Goal: Check status: Check status

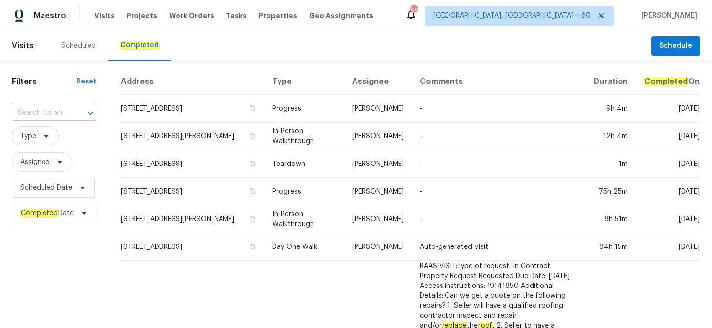
click at [48, 116] on input "text" at bounding box center [40, 112] width 57 height 15
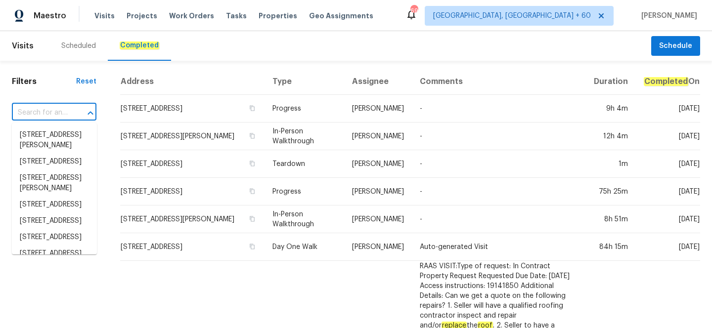
paste input "[STREET_ADDRESS][PERSON_NAME][PERSON_NAME]"
type input "[STREET_ADDRESS][PERSON_NAME][PERSON_NAME]"
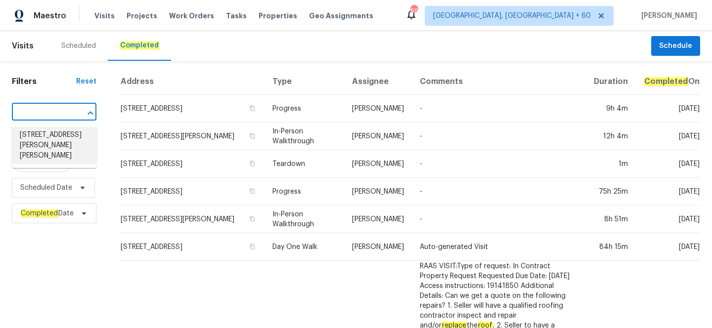
click at [53, 127] on li "[STREET_ADDRESS][PERSON_NAME][PERSON_NAME]" at bounding box center [54, 145] width 85 height 37
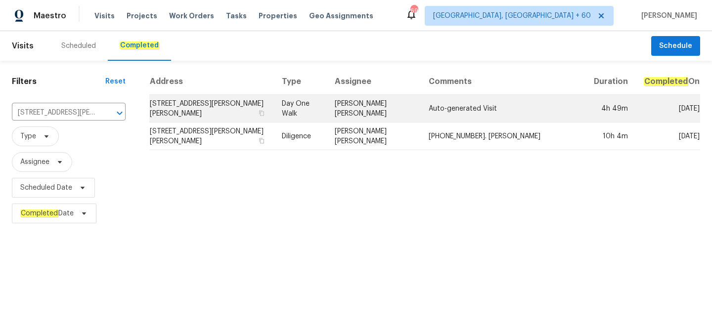
click at [279, 123] on td "Day One Walk" at bounding box center [300, 109] width 53 height 28
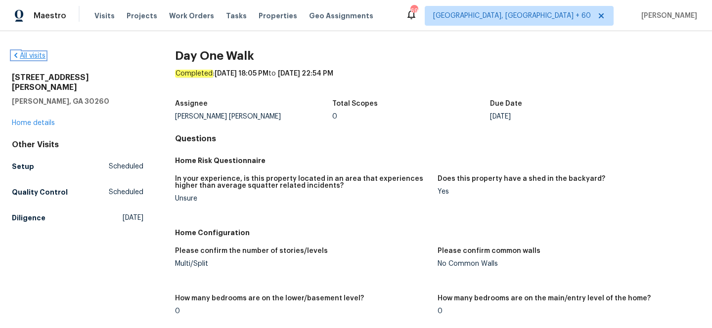
click at [32, 57] on link "All visits" at bounding box center [29, 55] width 34 height 7
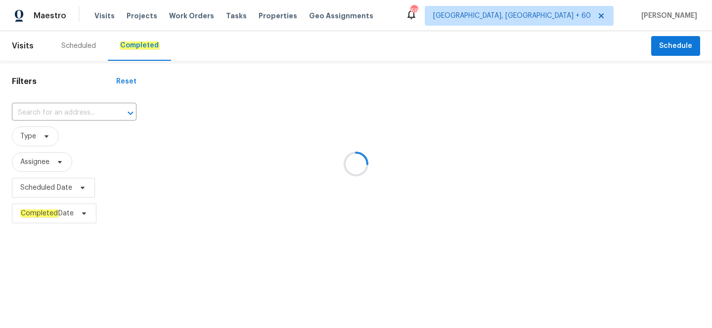
click at [57, 107] on div at bounding box center [356, 164] width 712 height 328
click at [61, 113] on div at bounding box center [356, 164] width 712 height 328
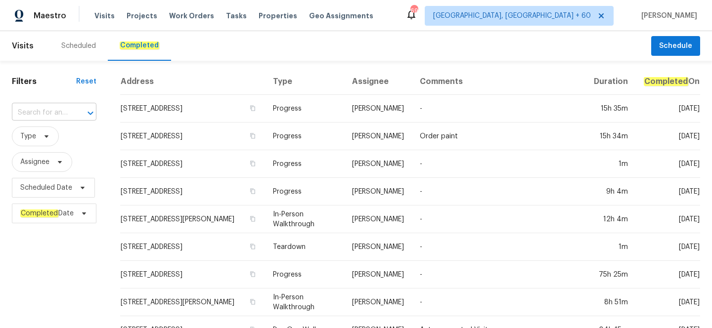
click at [68, 121] on input "text" at bounding box center [40, 112] width 57 height 15
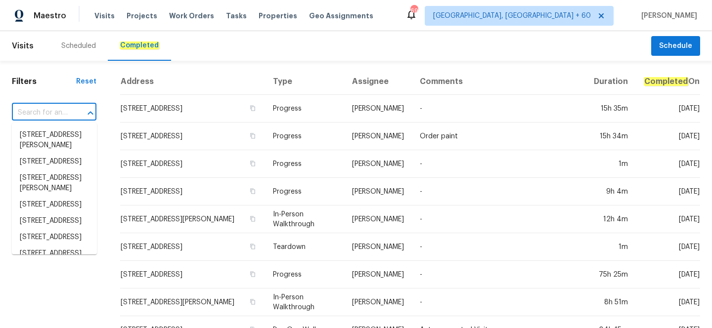
paste input "[STREET_ADDRESS][PERSON_NAME][PERSON_NAME]"
type input "[STREET_ADDRESS][PERSON_NAME][PERSON_NAME]"
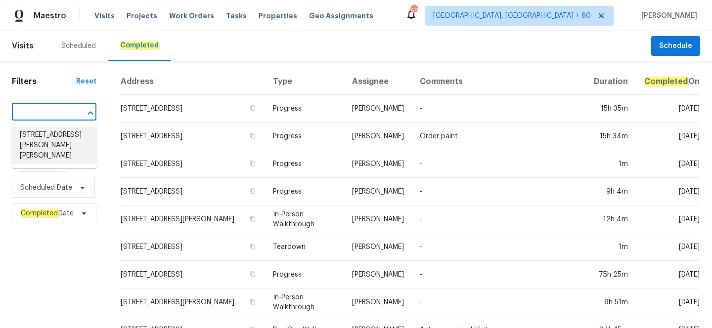
click at [62, 146] on li "[STREET_ADDRESS][PERSON_NAME][PERSON_NAME]" at bounding box center [54, 145] width 85 height 37
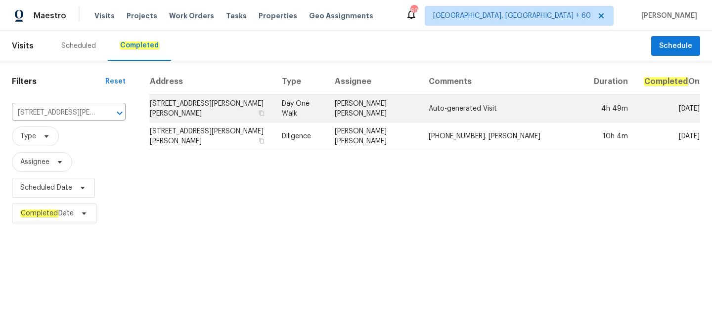
click at [319, 122] on td "Day One Walk" at bounding box center [300, 109] width 53 height 28
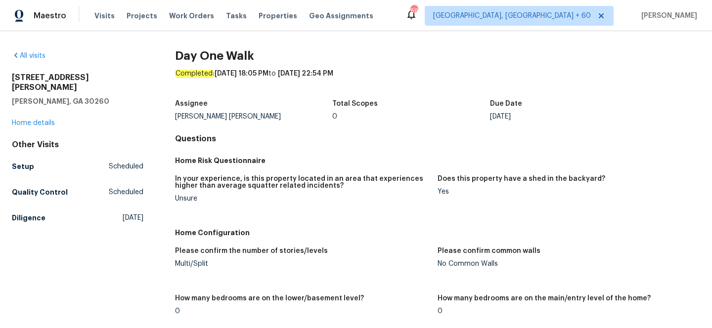
scroll to position [911, 0]
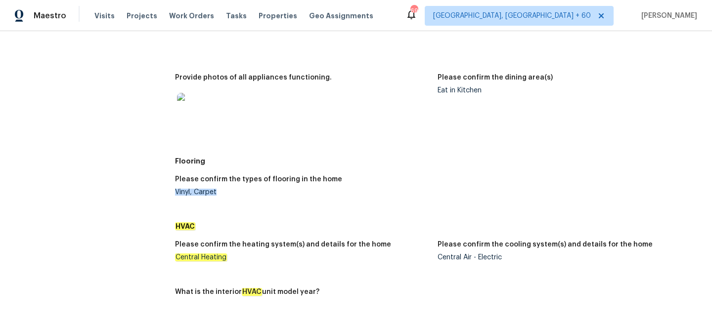
drag, startPoint x: 174, startPoint y: 193, endPoint x: 217, endPoint y: 193, distance: 42.5
click at [217, 193] on div "Vinyl, Carpet" at bounding box center [302, 192] width 255 height 7
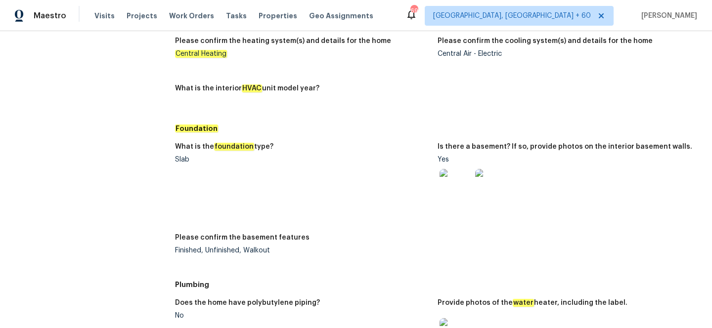
scroll to position [1140, 0]
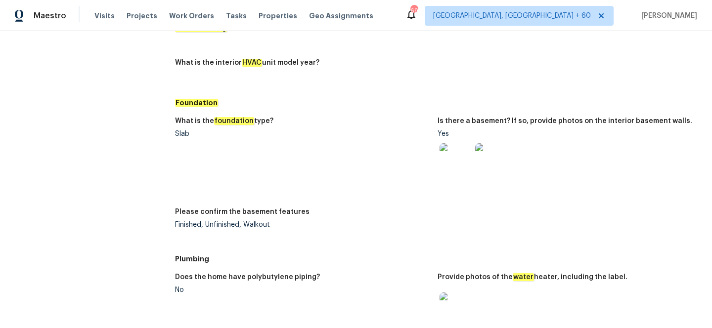
drag, startPoint x: 270, startPoint y: 224, endPoint x: 160, endPoint y: 222, distance: 110.3
click at [160, 222] on div "All visits [STREET_ADDRESS][PERSON_NAME][PERSON_NAME] Home details Other Visits…" at bounding box center [356, 13] width 688 height 2205
click at [281, 226] on div "Finished, Unfinished, Walkout" at bounding box center [302, 224] width 255 height 7
drag, startPoint x: 281, startPoint y: 226, endPoint x: 174, endPoint y: 222, distance: 107.3
click at [174, 222] on div "All visits [STREET_ADDRESS][PERSON_NAME][PERSON_NAME] Home details Other Visits…" at bounding box center [356, 13] width 688 height 2205
